Goal: Register for event/course

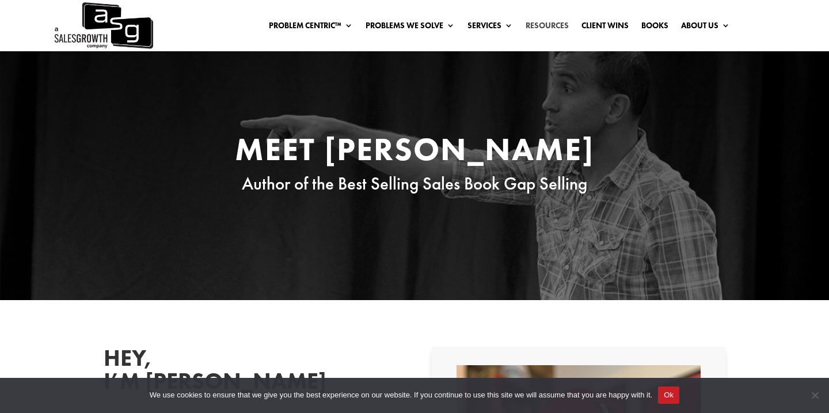
click at [539, 25] on link "Resources" at bounding box center [547, 27] width 43 height 13
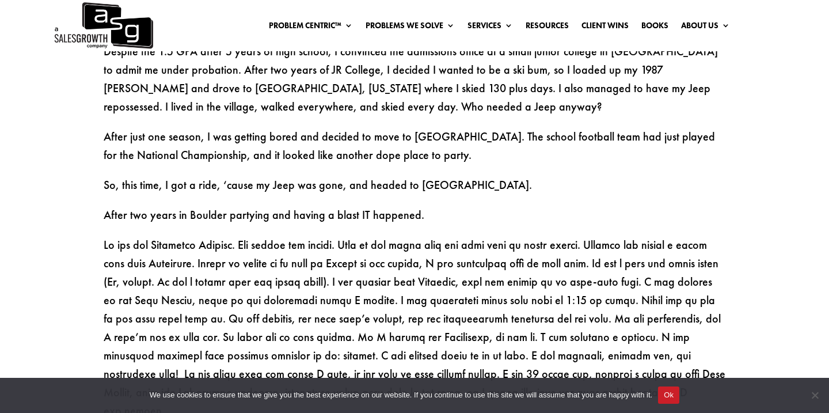
scroll to position [860, 0]
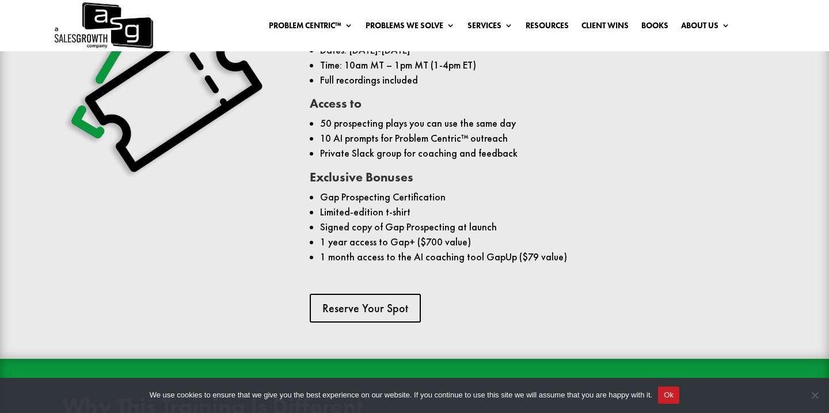
scroll to position [904, 0]
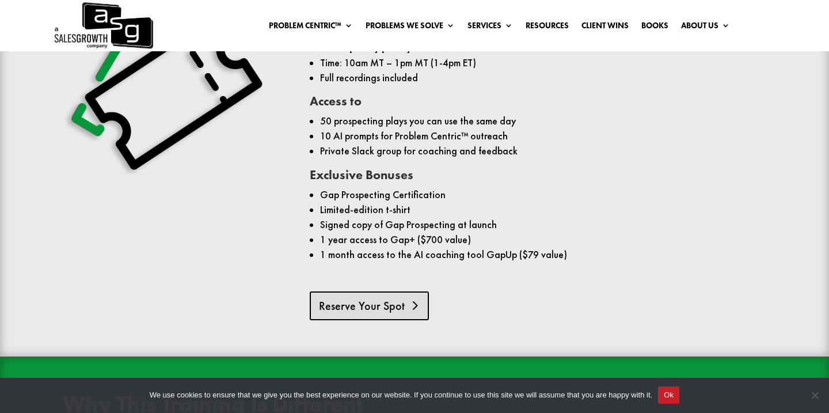
click at [337, 293] on link "Reserve Your Spot" at bounding box center [369, 305] width 119 height 29
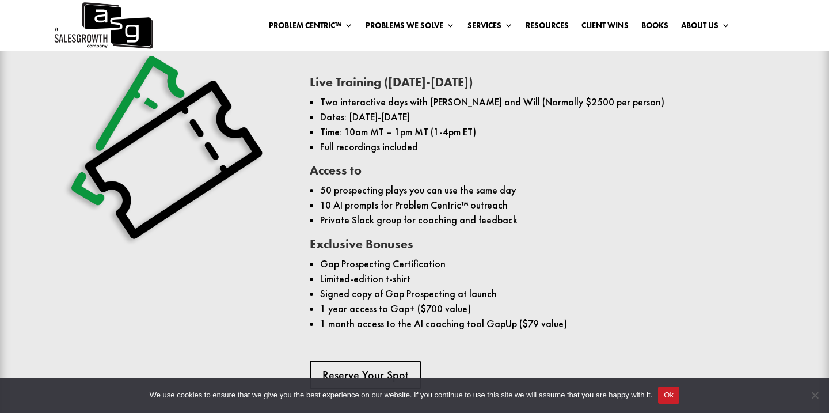
scroll to position [835, 0]
